Goal: Check status: Check status

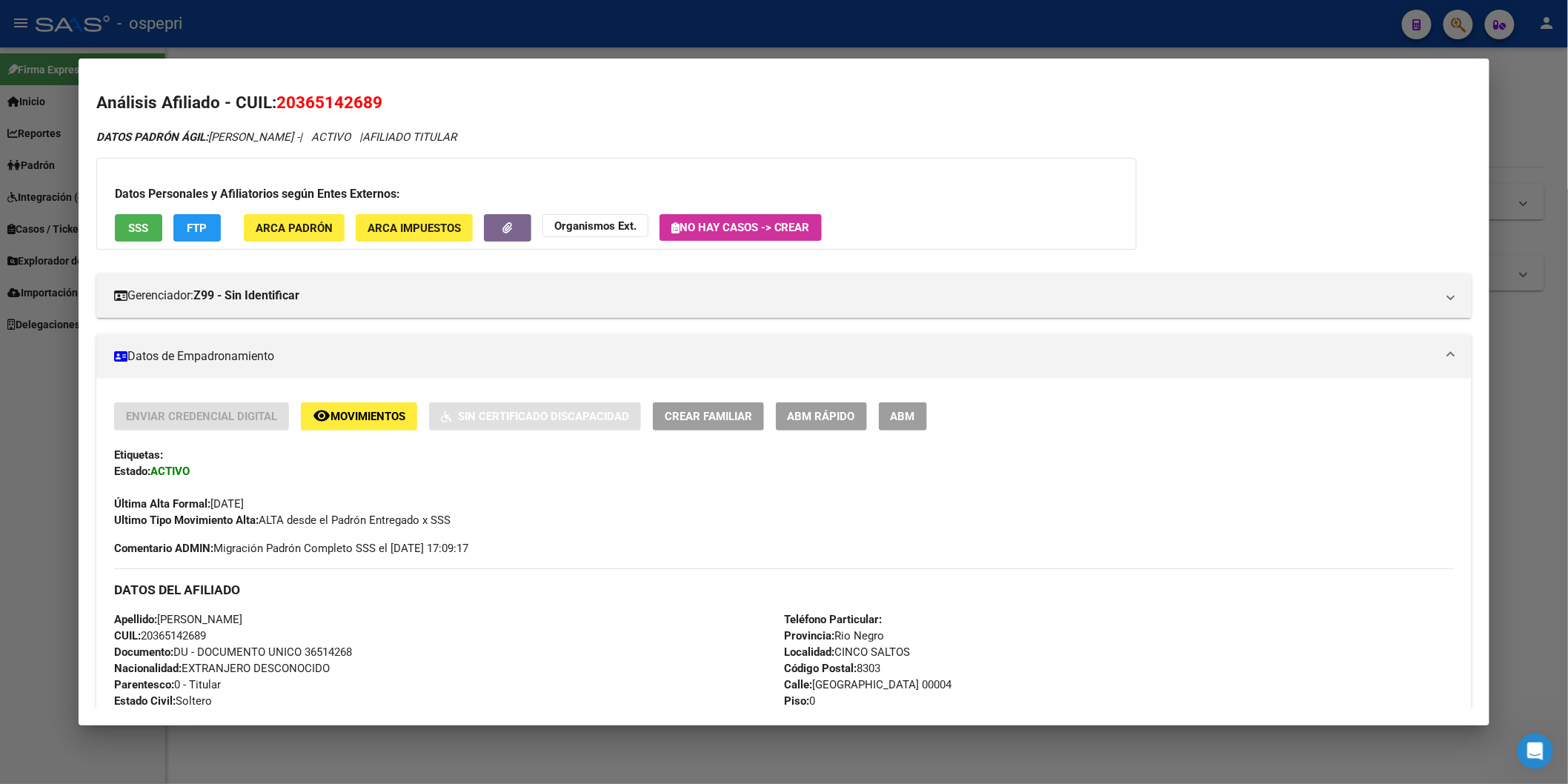
scroll to position [845, 0]
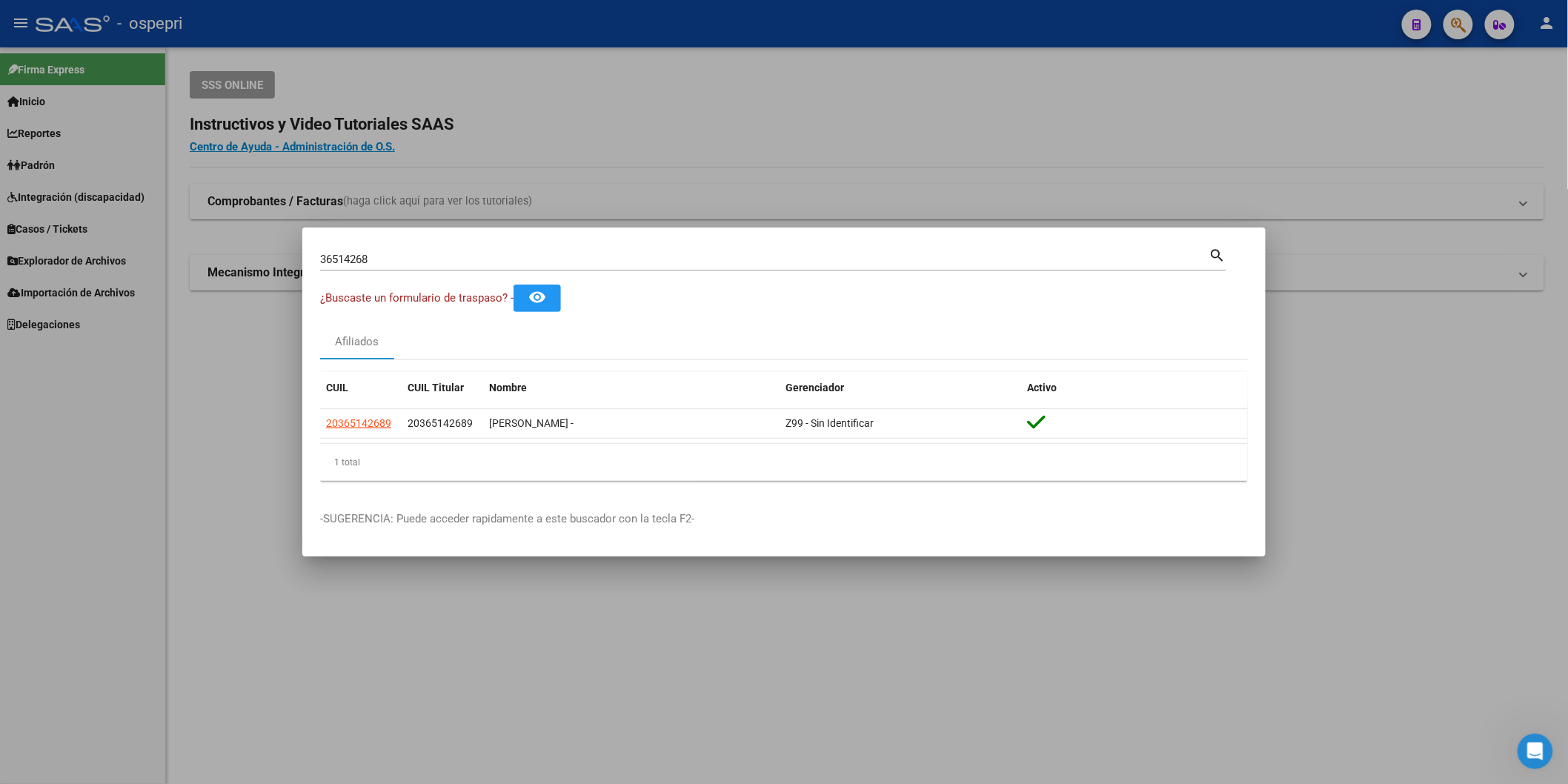
click at [565, 253] on input "36514268" at bounding box center [764, 259] width 889 height 13
click at [565, 253] on input "36514268" at bounding box center [764, 259] width 889 height 13
paste input "16702332"
type input "16702332"
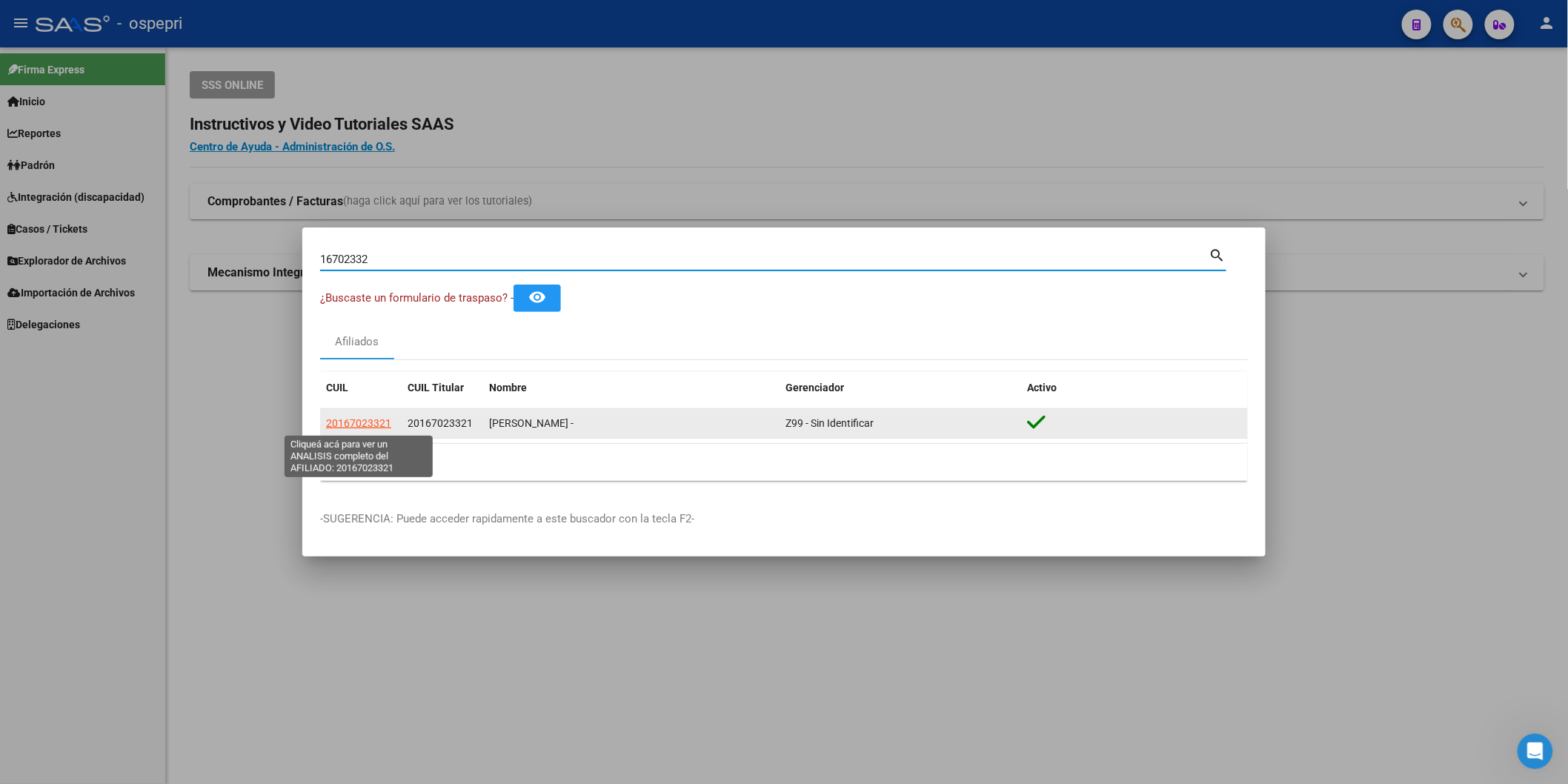
click at [365, 422] on span "20167023321" at bounding box center [358, 423] width 65 height 12
type textarea "20167023321"
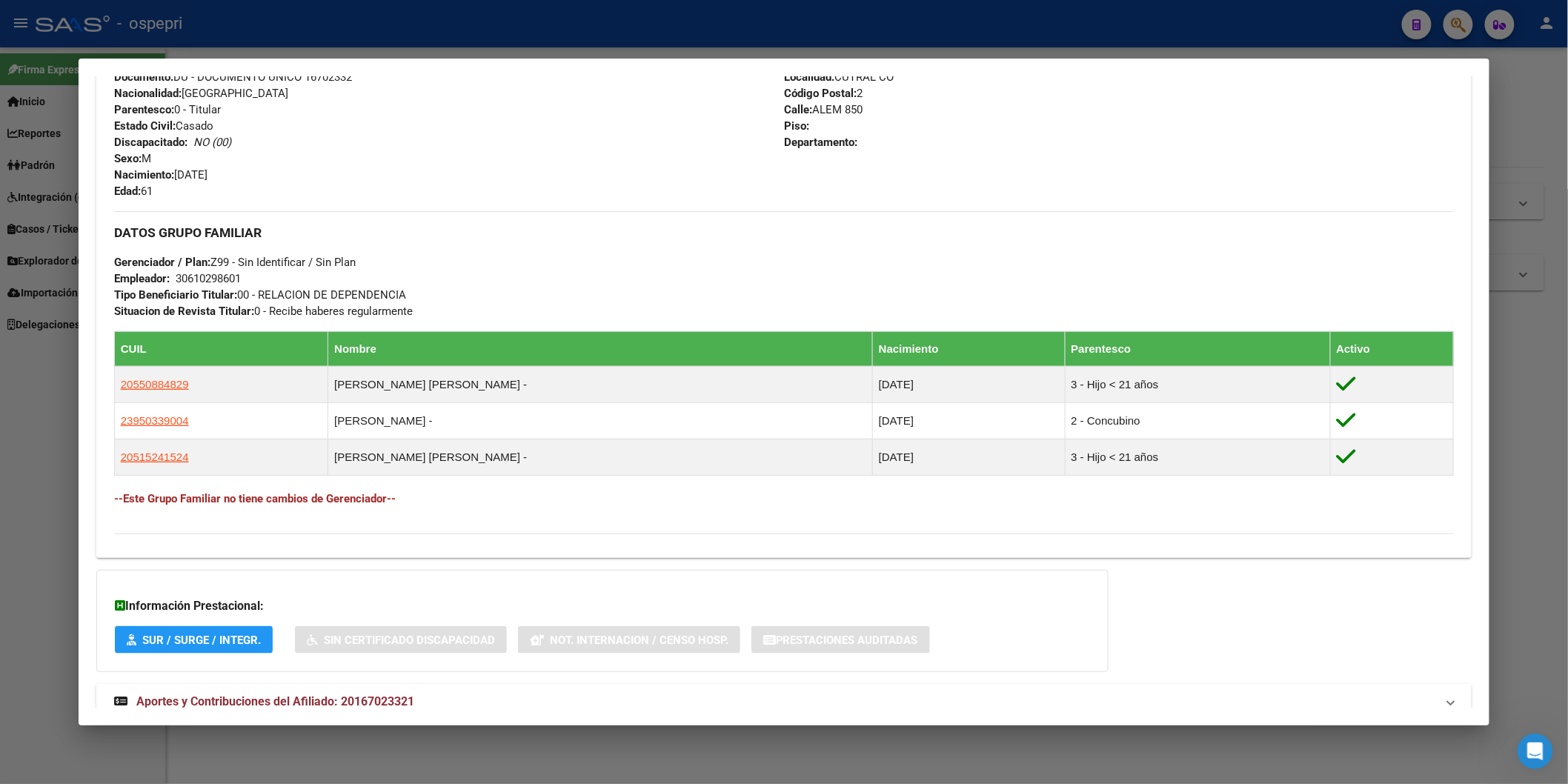
scroll to position [620, 0]
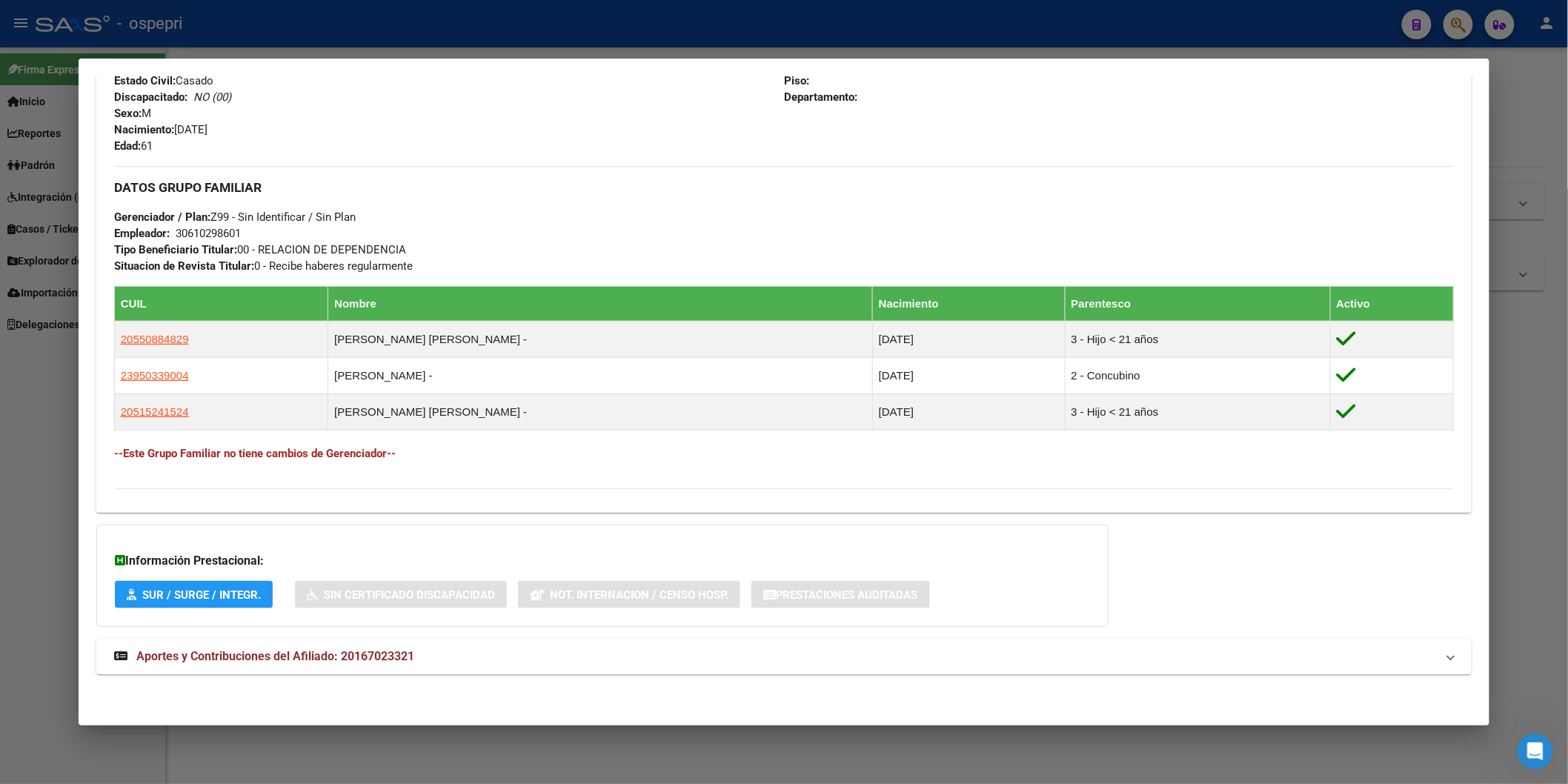
click at [354, 653] on span "Aportes y Contribuciones del Afiliado: 20167023321" at bounding box center [276, 656] width 278 height 14
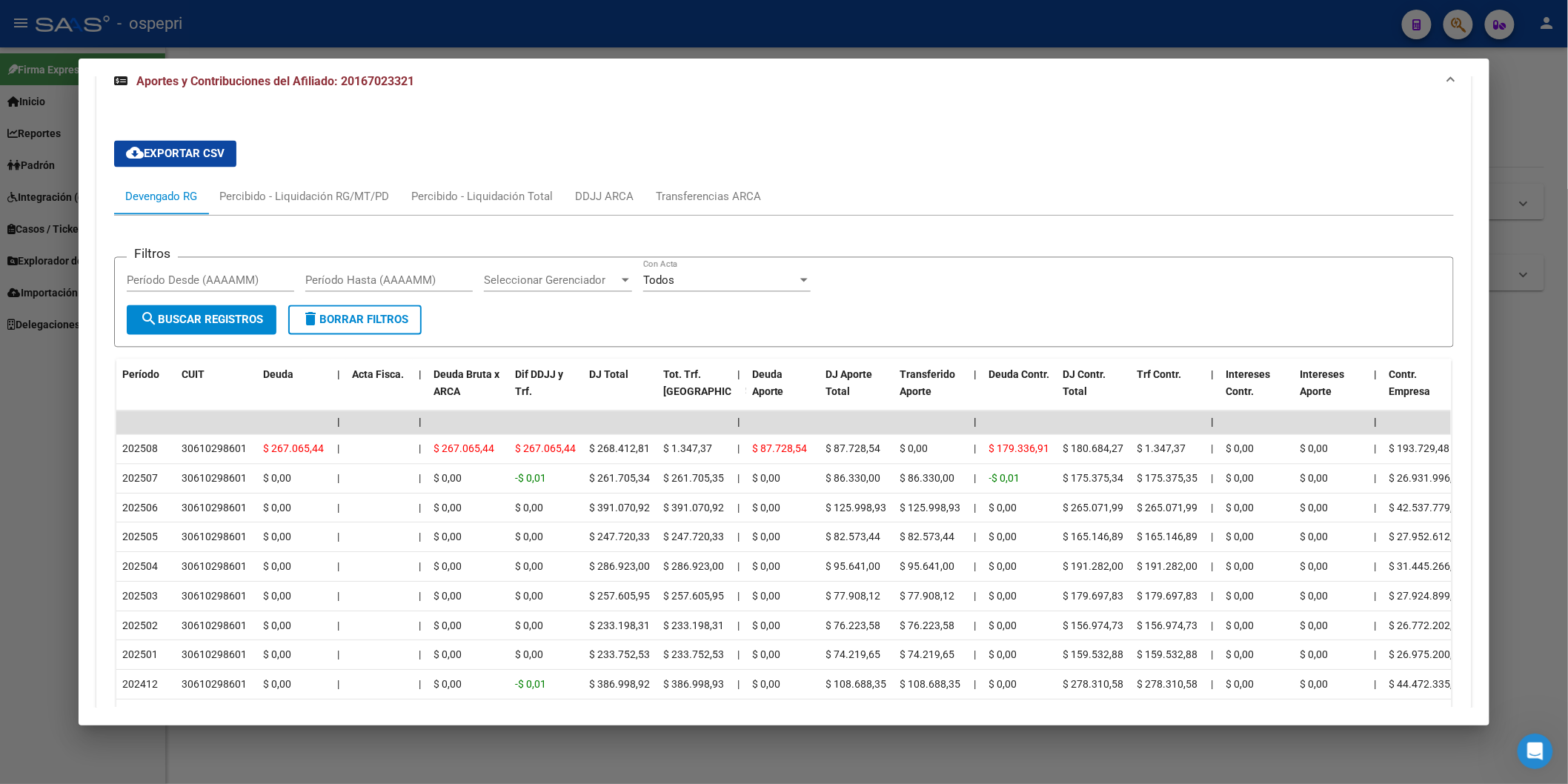
scroll to position [1202, 0]
click at [708, 179] on div "cloud_download Exportar CSV Devengado RG Percibido - Liquidación RG/MT/PD Perci…" at bounding box center [784, 456] width 1340 height 655
click at [709, 188] on div "Transferencias ARCA" at bounding box center [708, 195] width 105 height 16
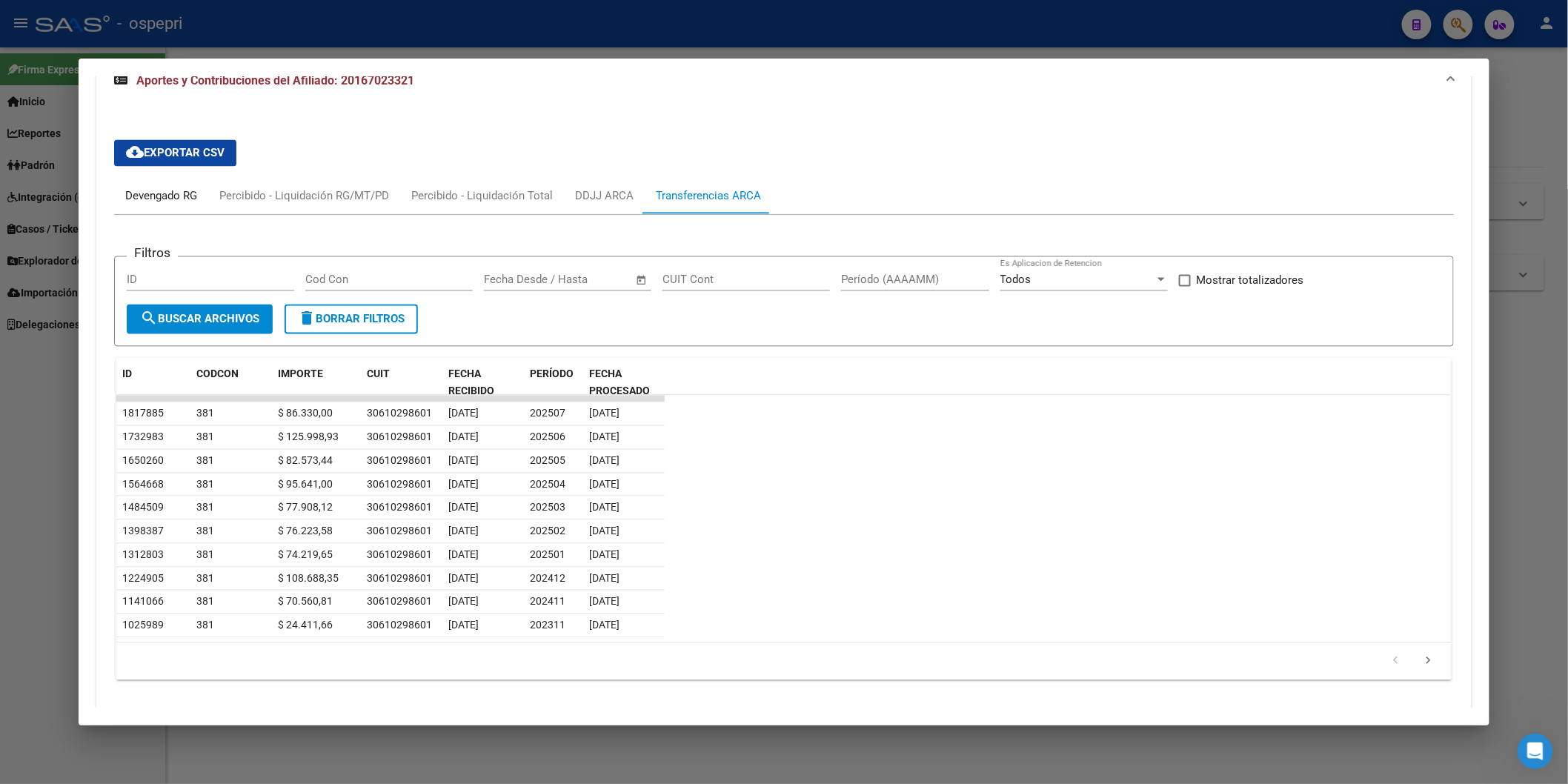
click at [169, 197] on div "Devengado RG" at bounding box center [161, 195] width 72 height 16
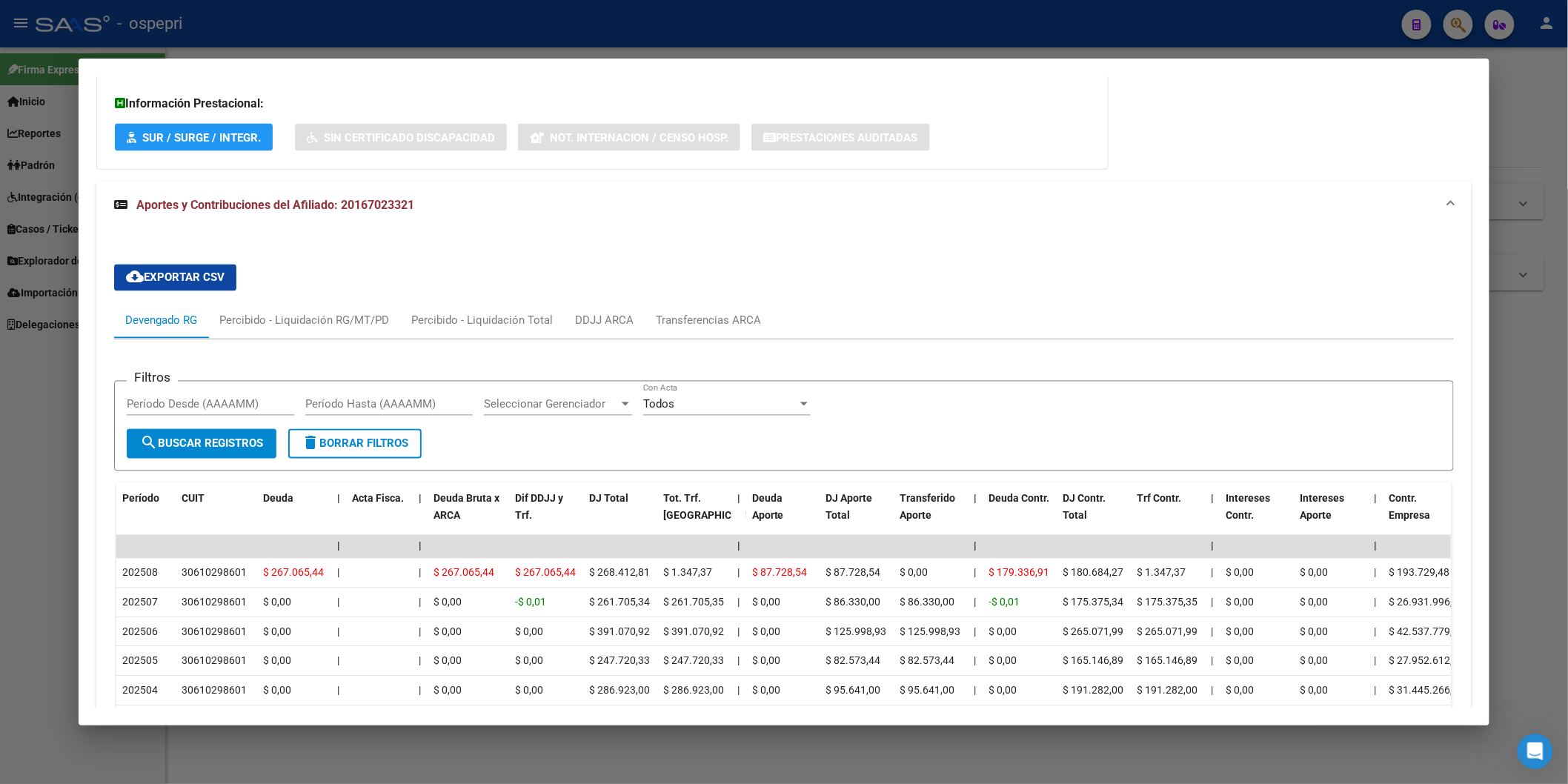
scroll to position [1037, 0]
